Goal: Information Seeking & Learning: Learn about a topic

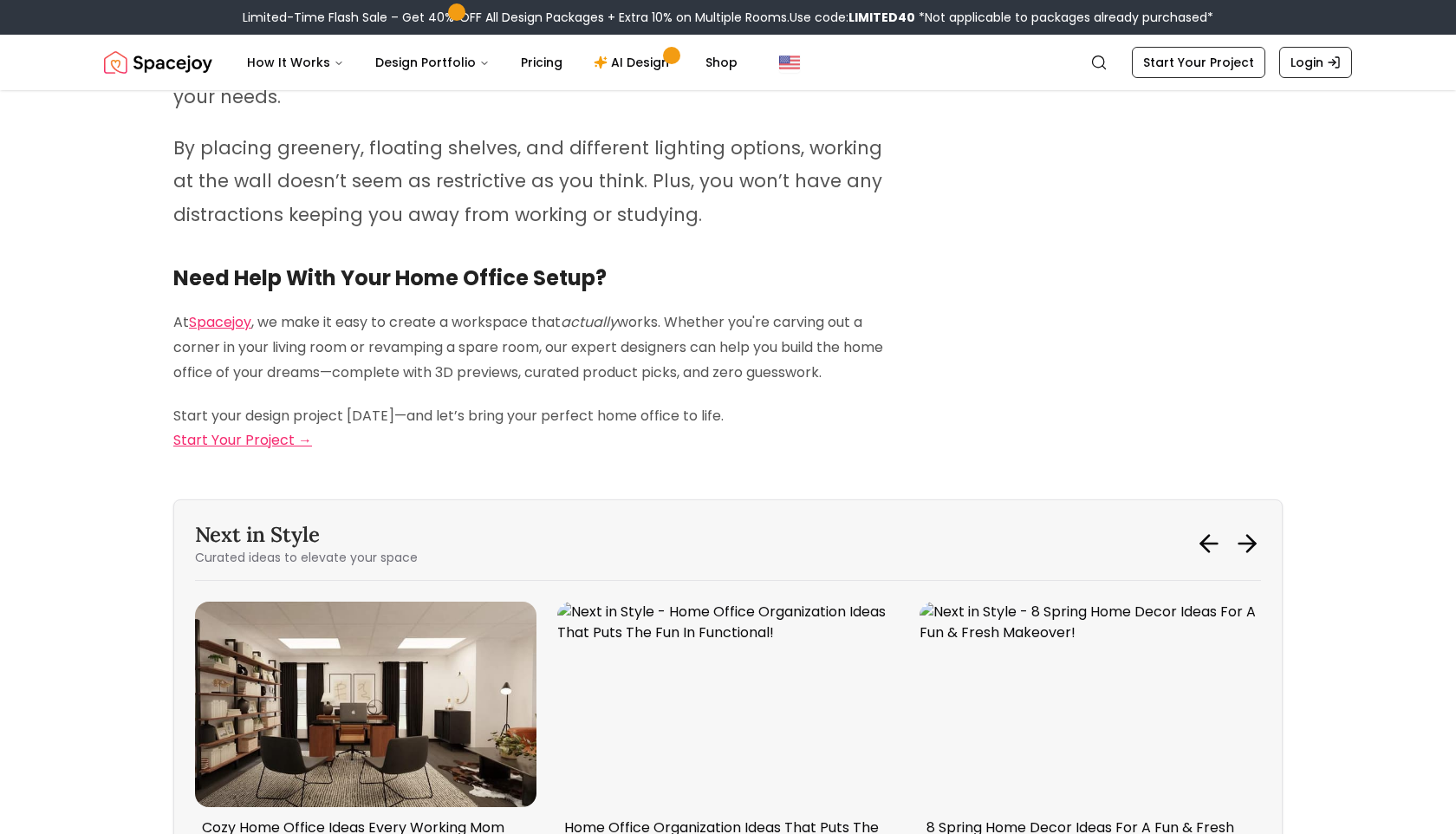
scroll to position [7374, 0]
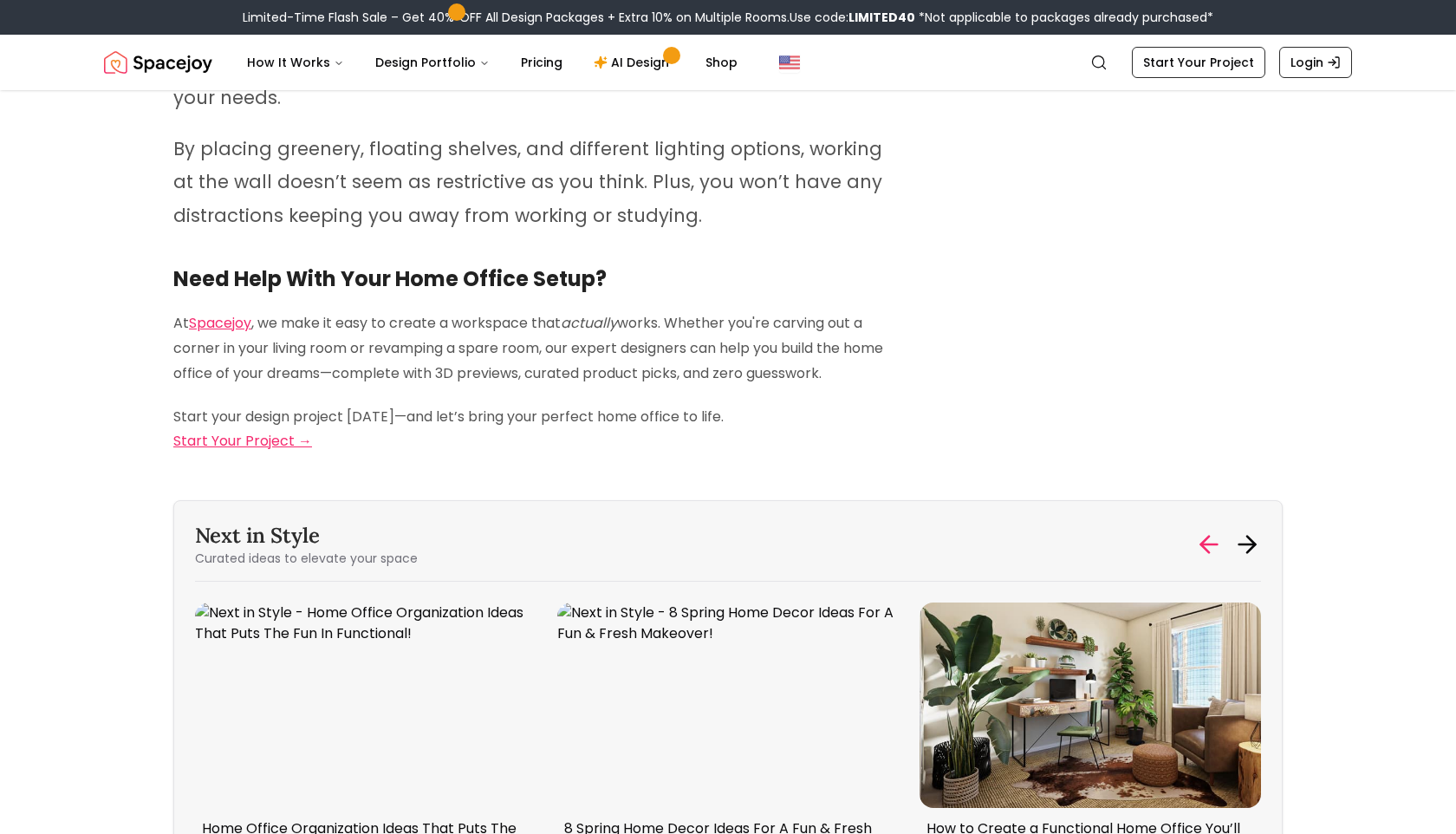
click at [1200, 531] on icon at bounding box center [1209, 544] width 28 height 28
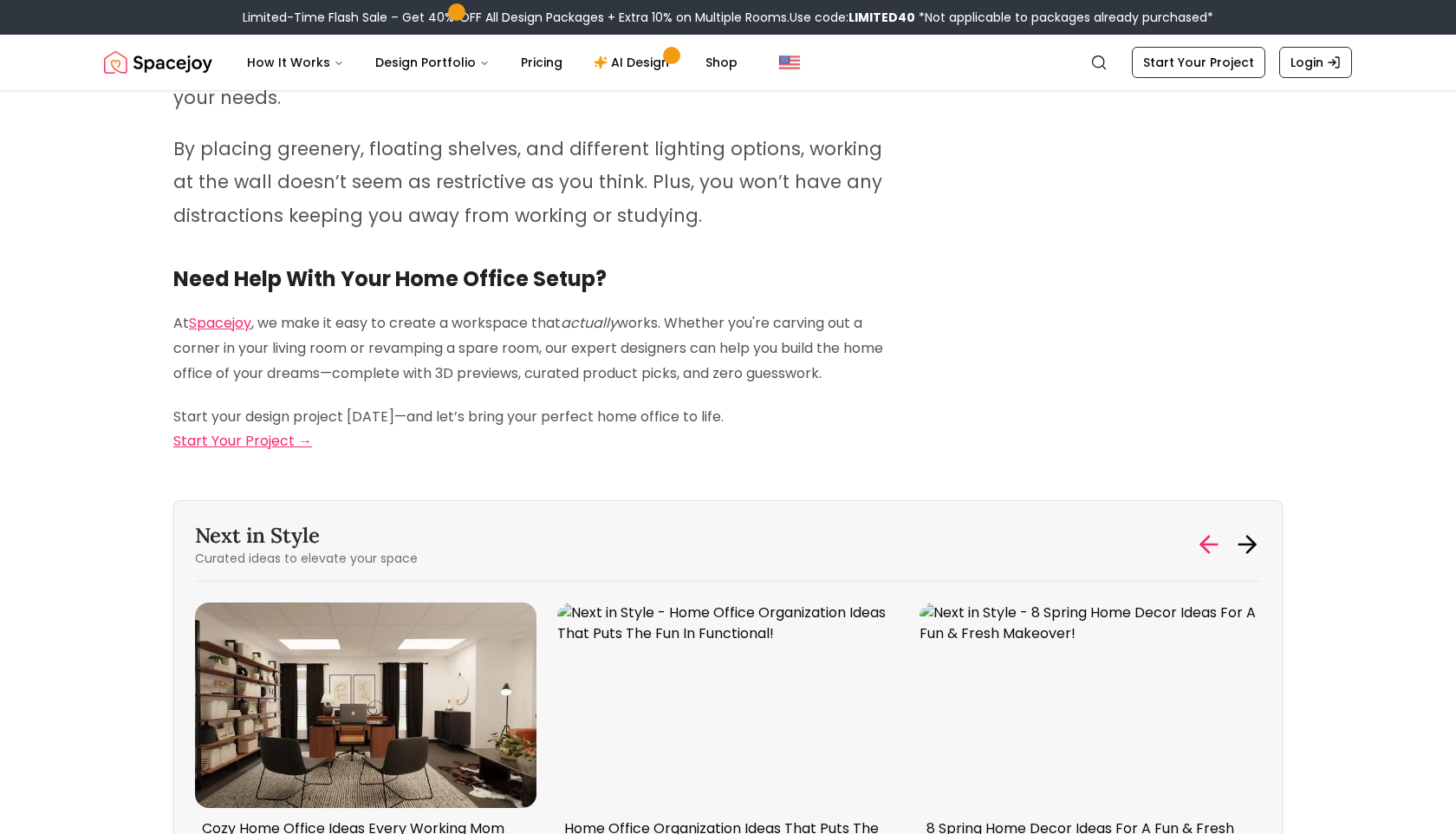
click at [1200, 531] on icon at bounding box center [1209, 544] width 28 height 28
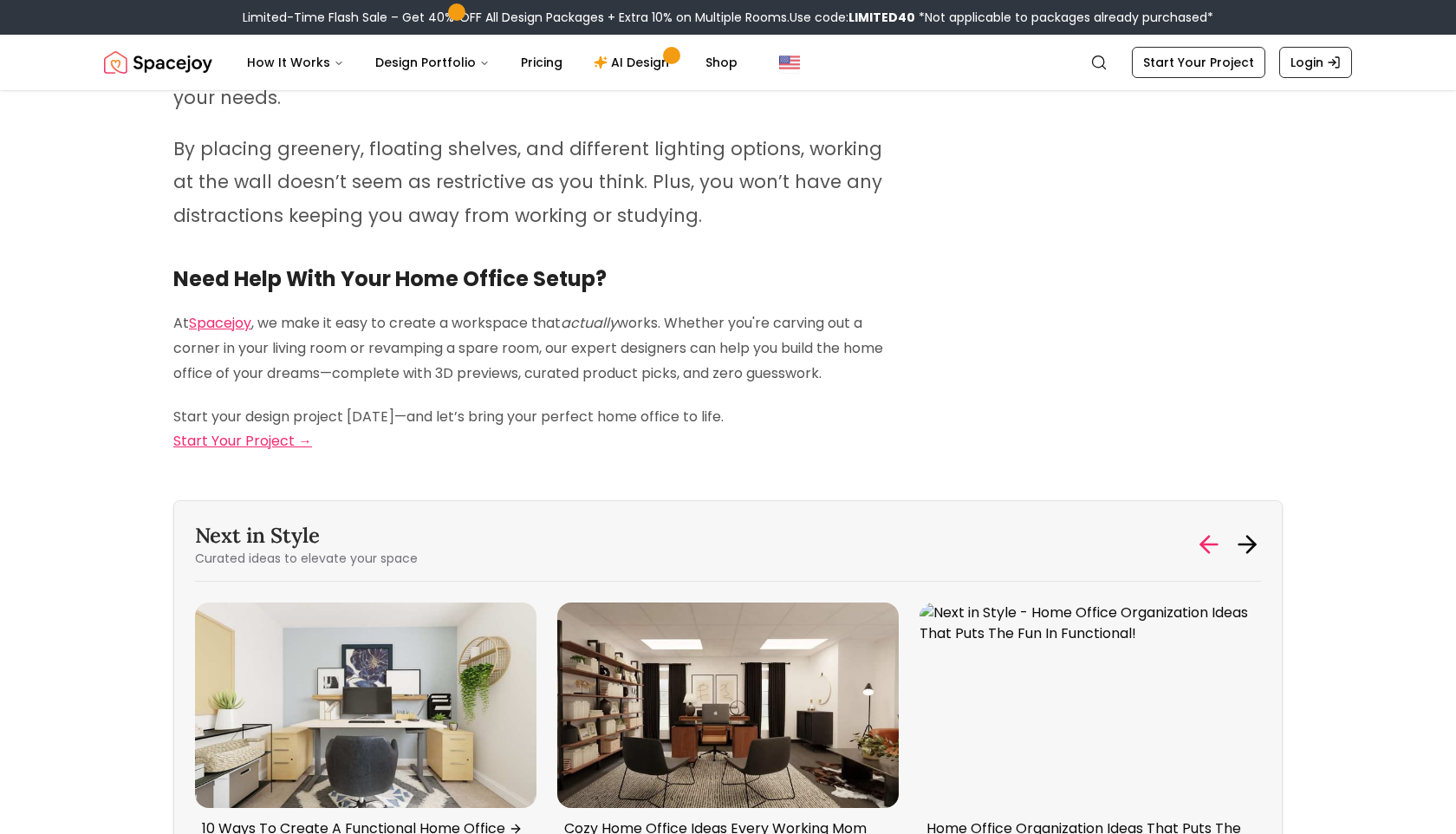
click at [1201, 531] on icon at bounding box center [1209, 544] width 28 height 28
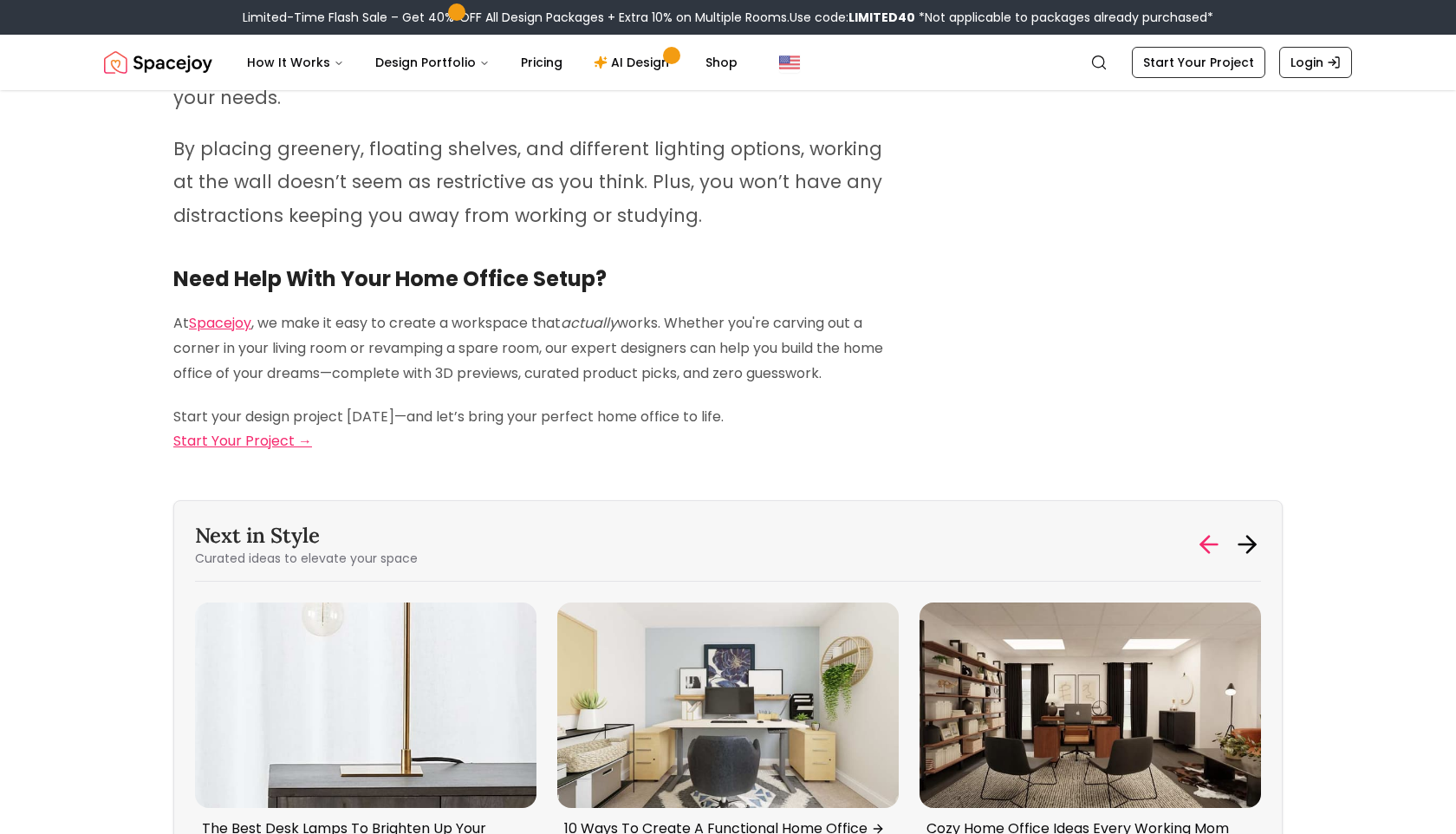
click at [1201, 531] on icon at bounding box center [1209, 544] width 28 height 28
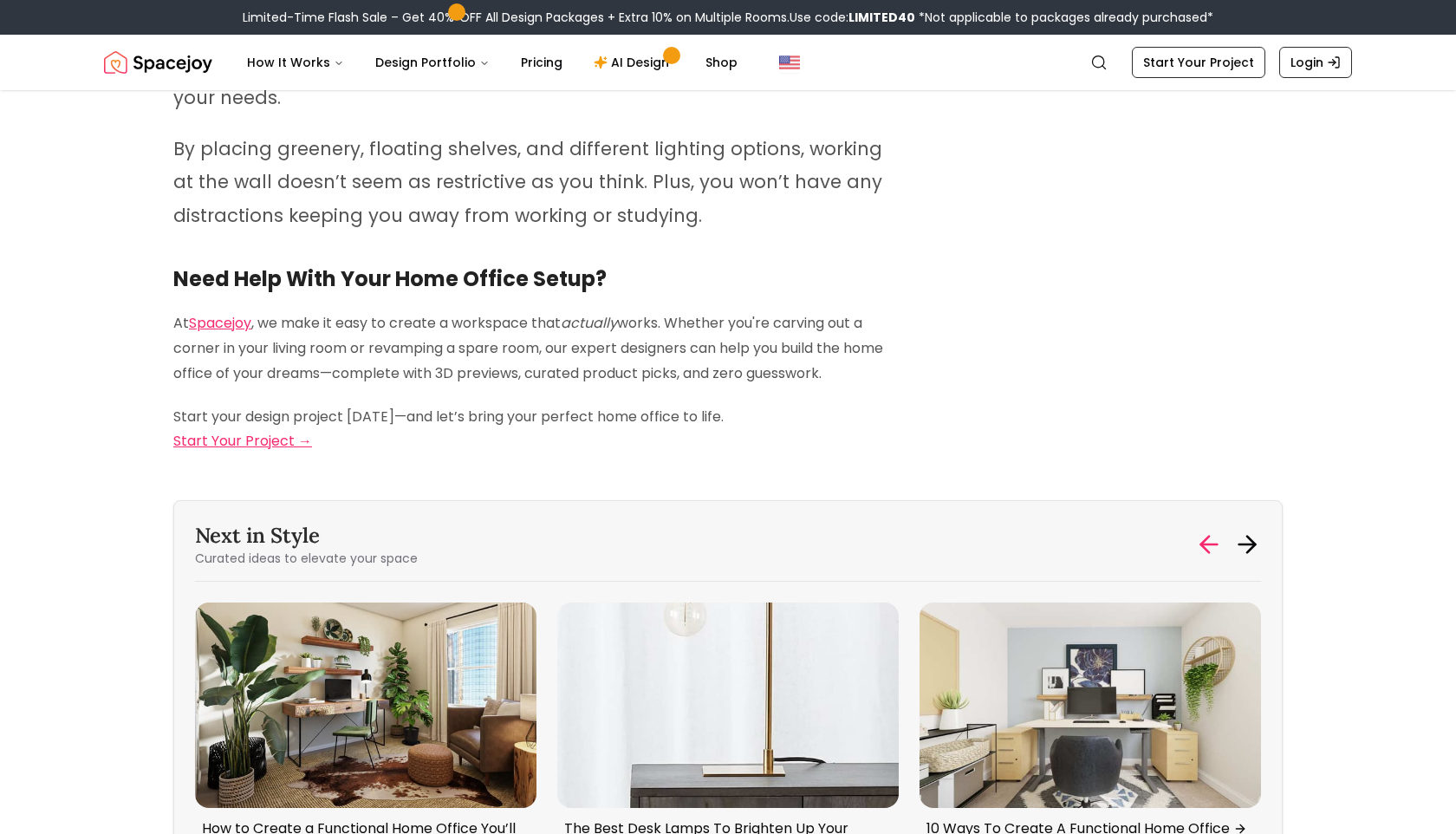
click at [1201, 531] on icon at bounding box center [1209, 544] width 28 height 28
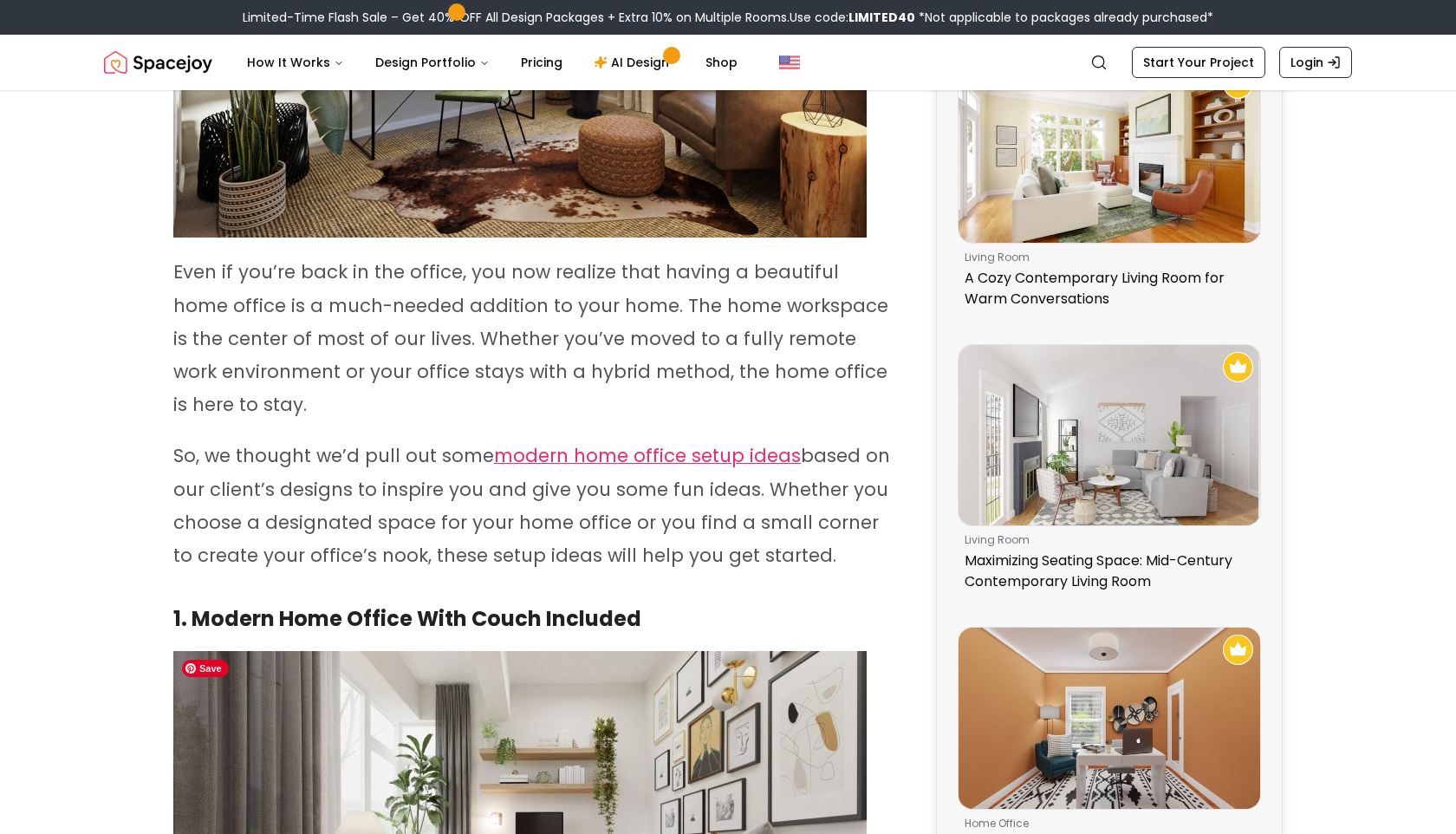
scroll to position [0, 0]
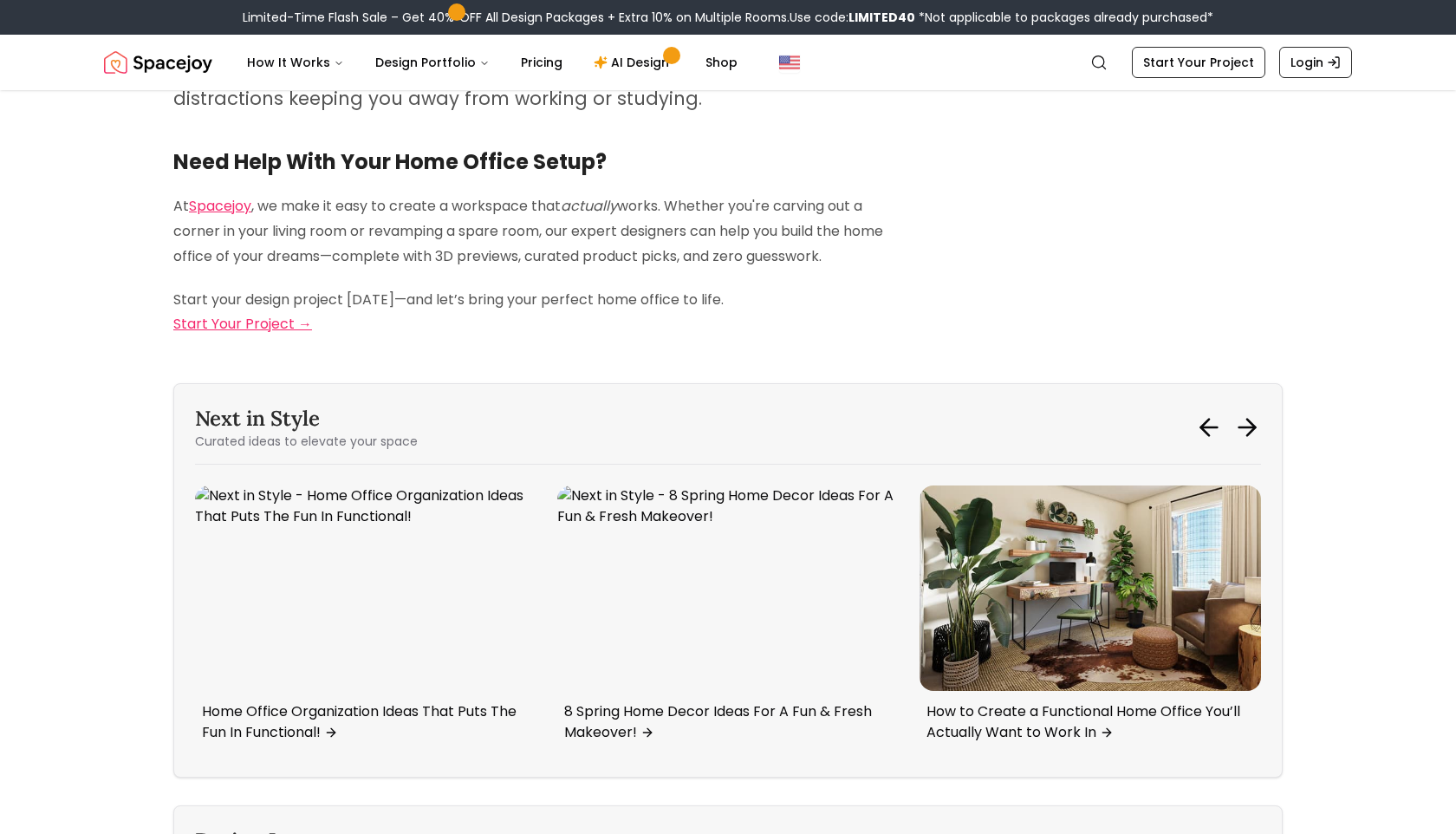
scroll to position [7503, 0]
